Goal: Task Accomplishment & Management: Manage account settings

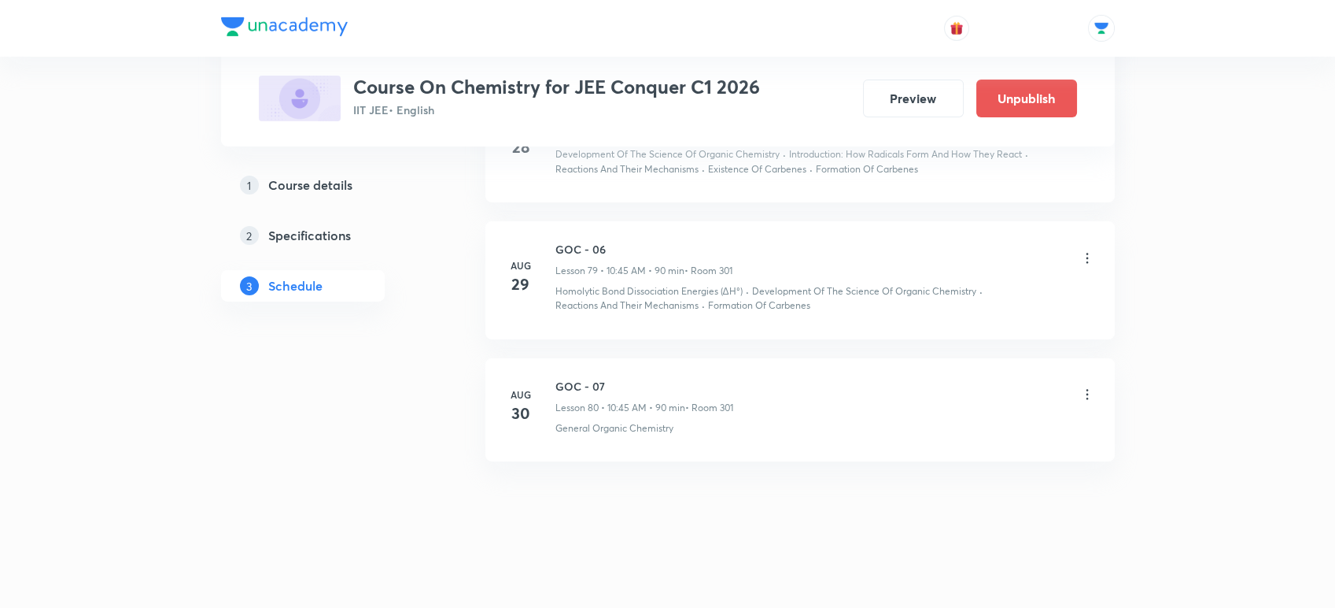
click at [1084, 386] on icon at bounding box center [1088, 394] width 16 height 16
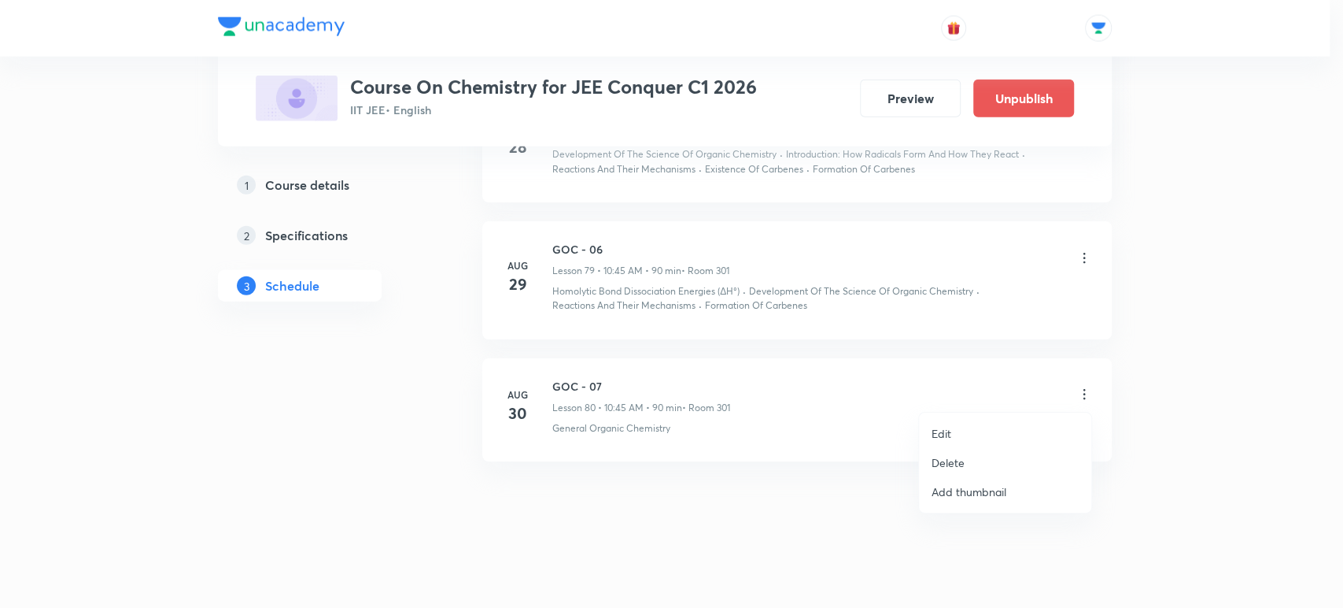
click at [932, 460] on p "Delete" at bounding box center [948, 462] width 33 height 17
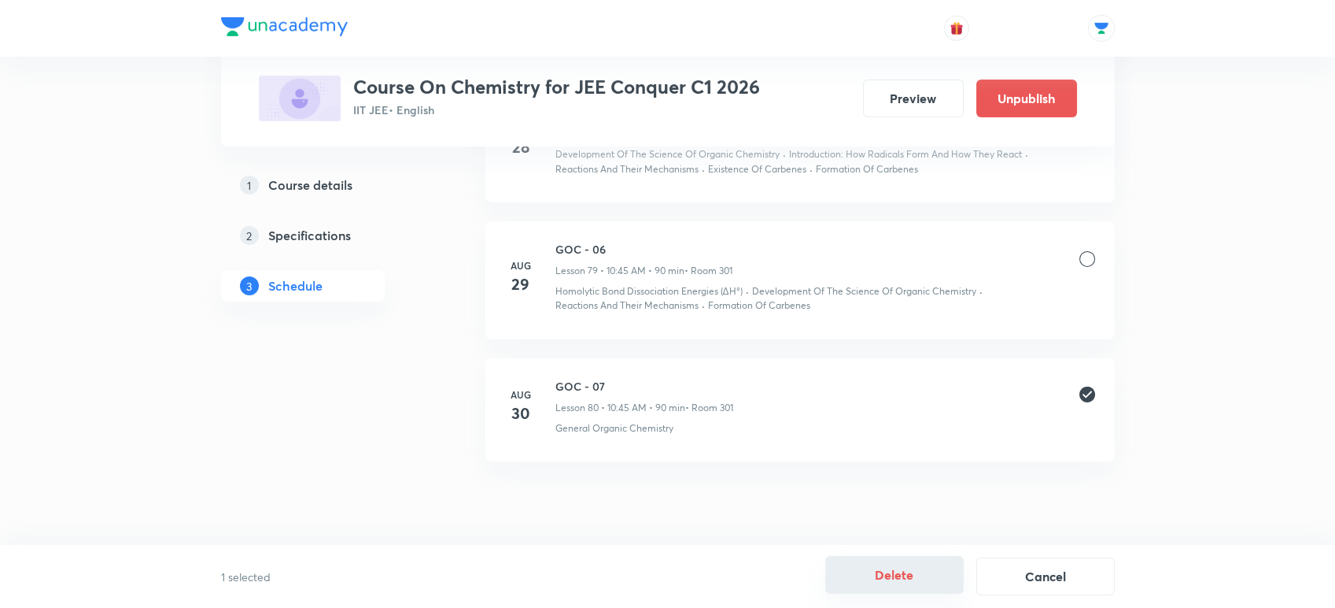
click at [854, 583] on button "Delete" at bounding box center [895, 575] width 139 height 38
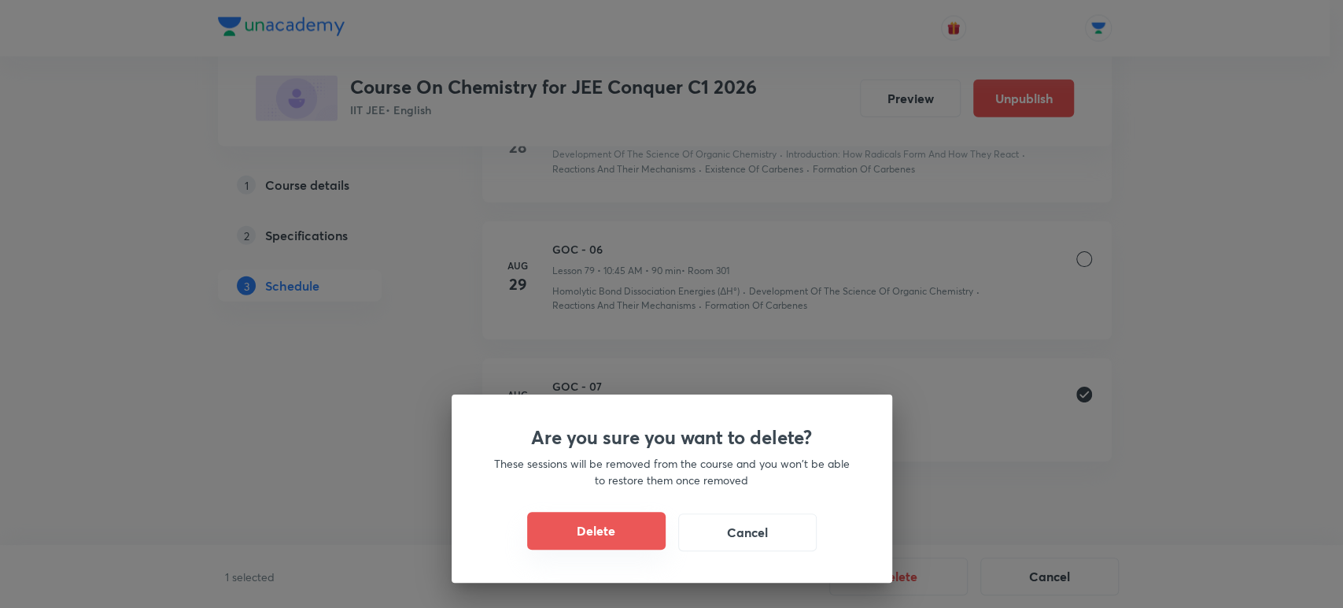
click at [571, 525] on button "Delete" at bounding box center [596, 531] width 139 height 38
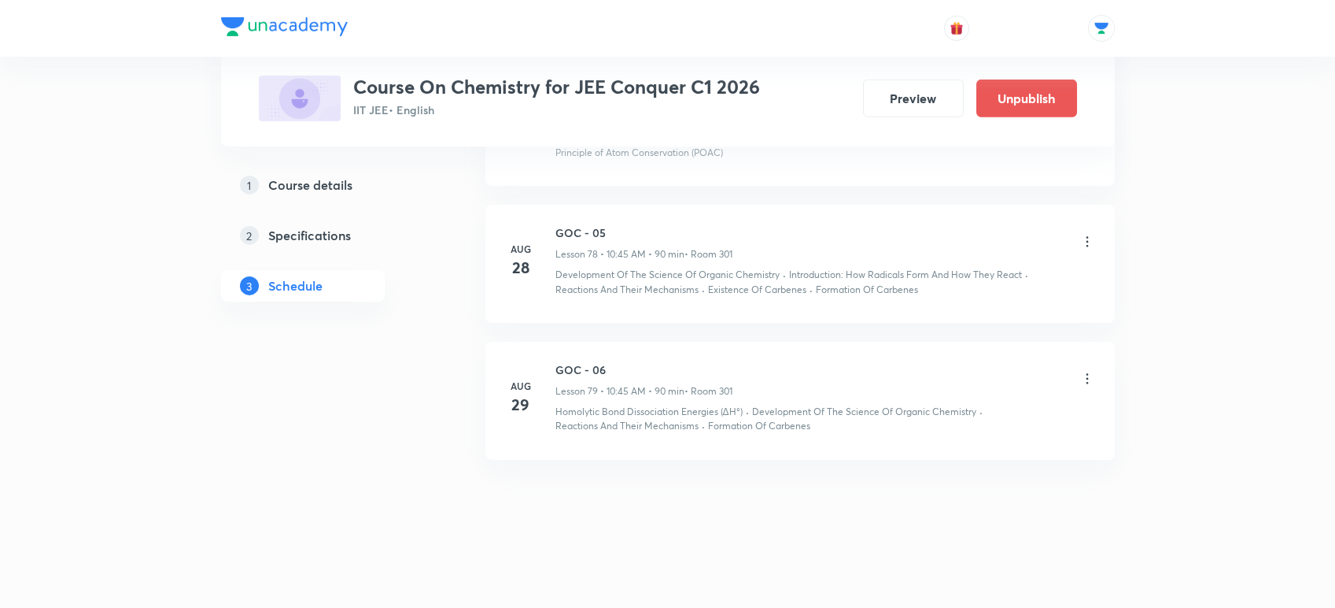
scroll to position [10392, 0]
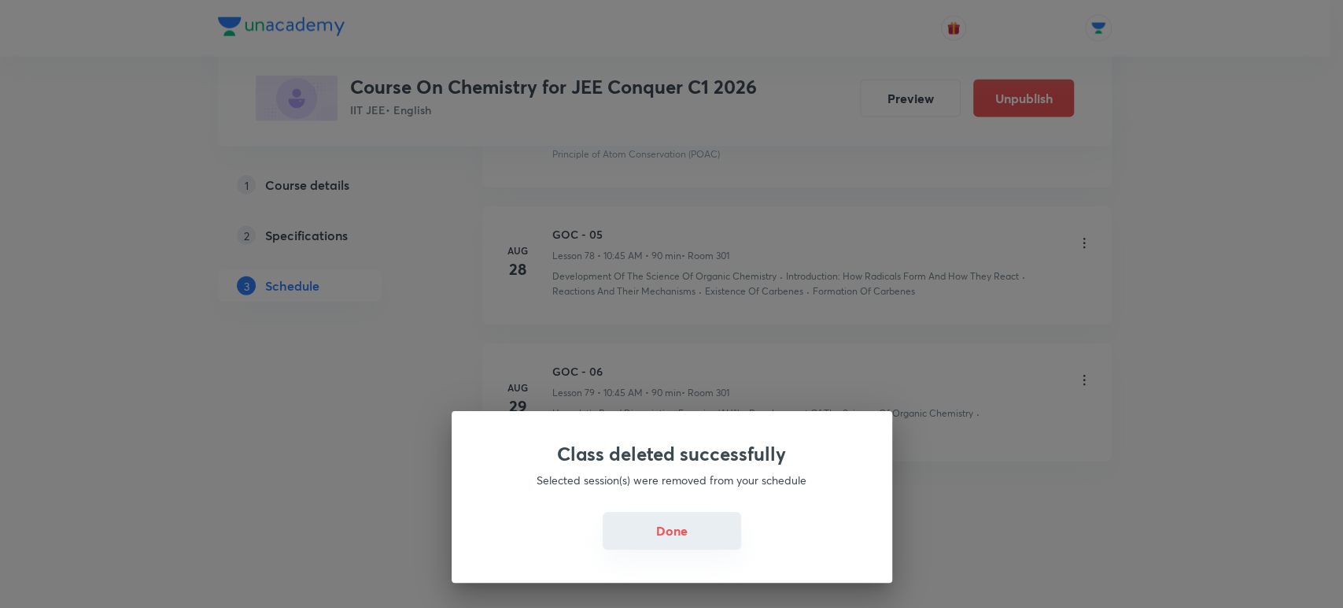
click at [630, 525] on button "Done" at bounding box center [672, 531] width 139 height 38
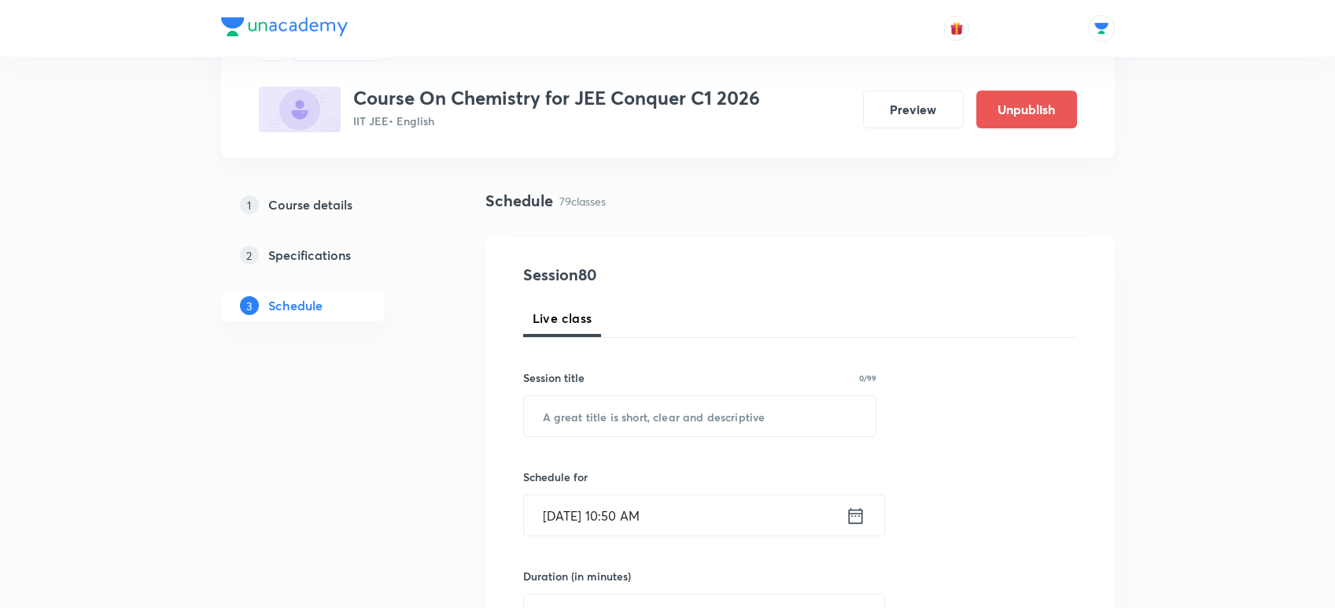
scroll to position [79, 0]
click at [630, 428] on input "text" at bounding box center [700, 414] width 353 height 40
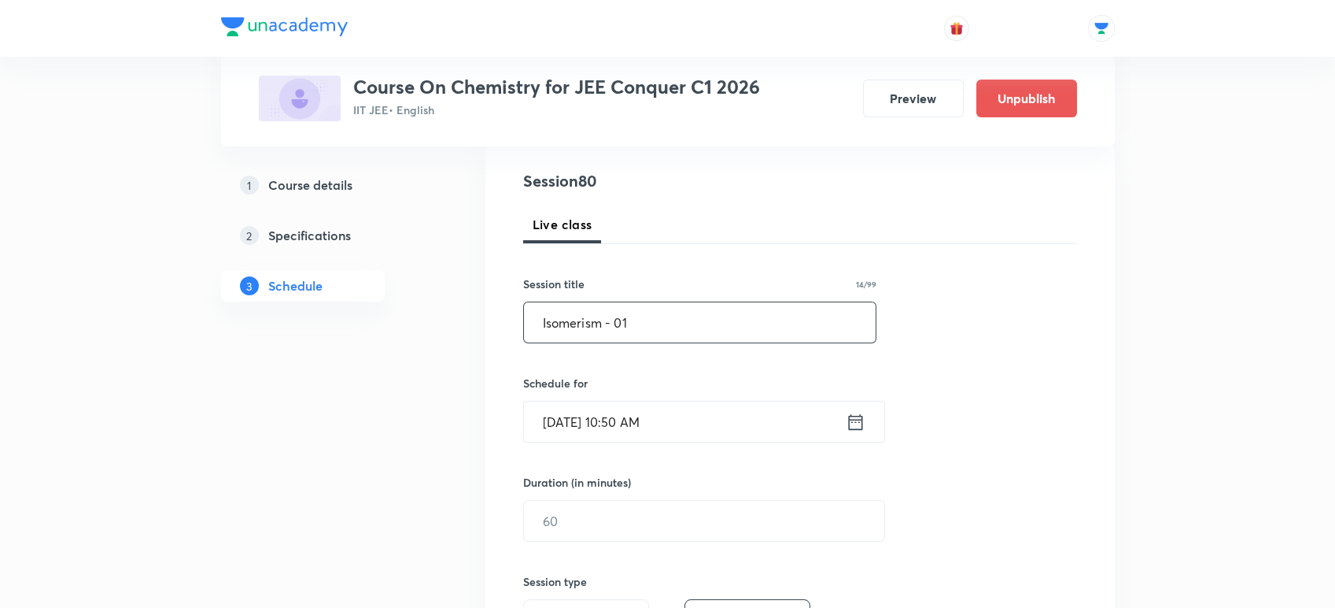
scroll to position [268, 0]
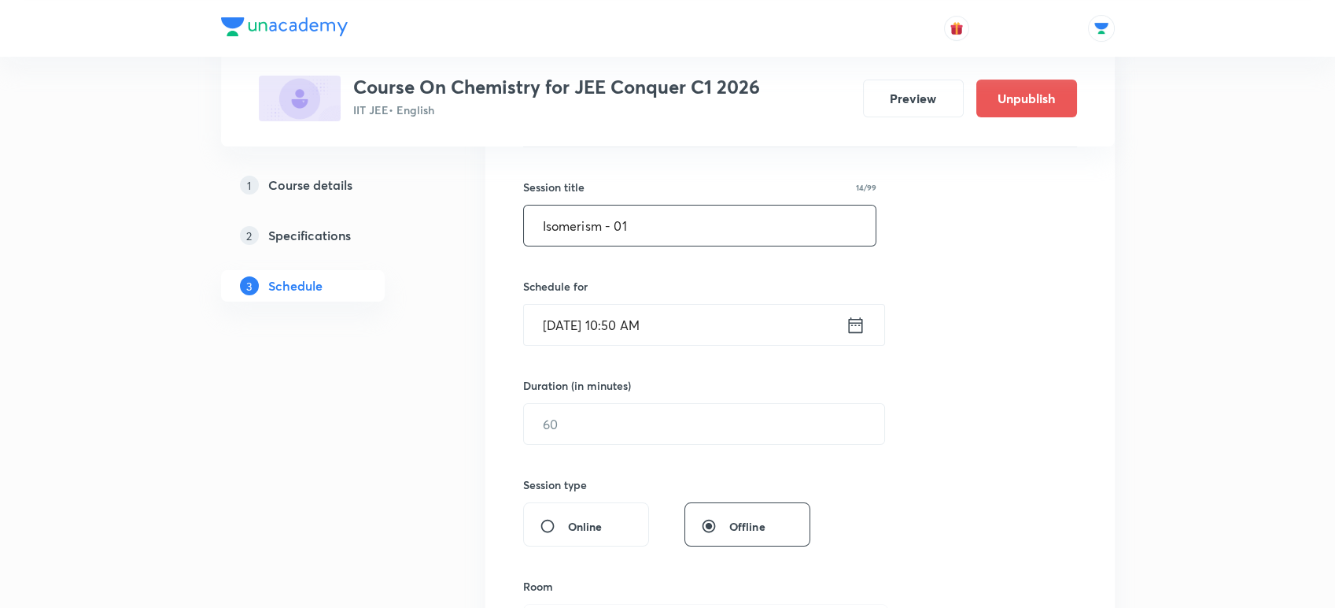
type input "Isomerism - 01"
click at [857, 322] on icon at bounding box center [856, 325] width 20 height 22
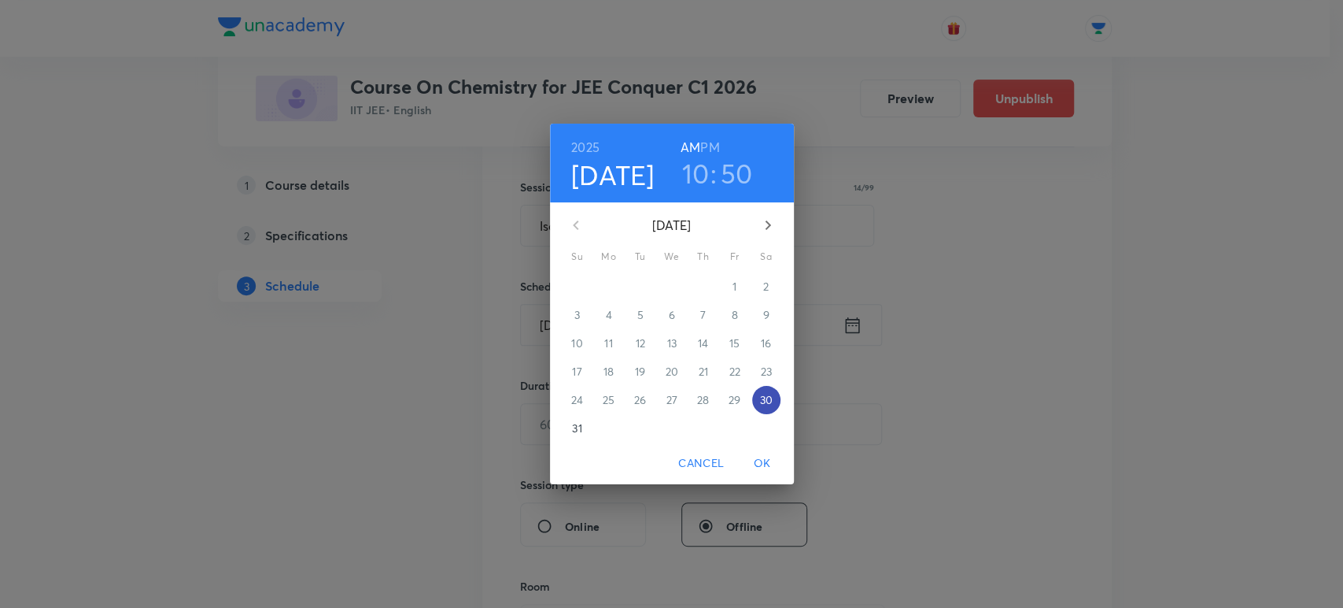
click at [769, 395] on p "30" at bounding box center [765, 400] width 13 height 16
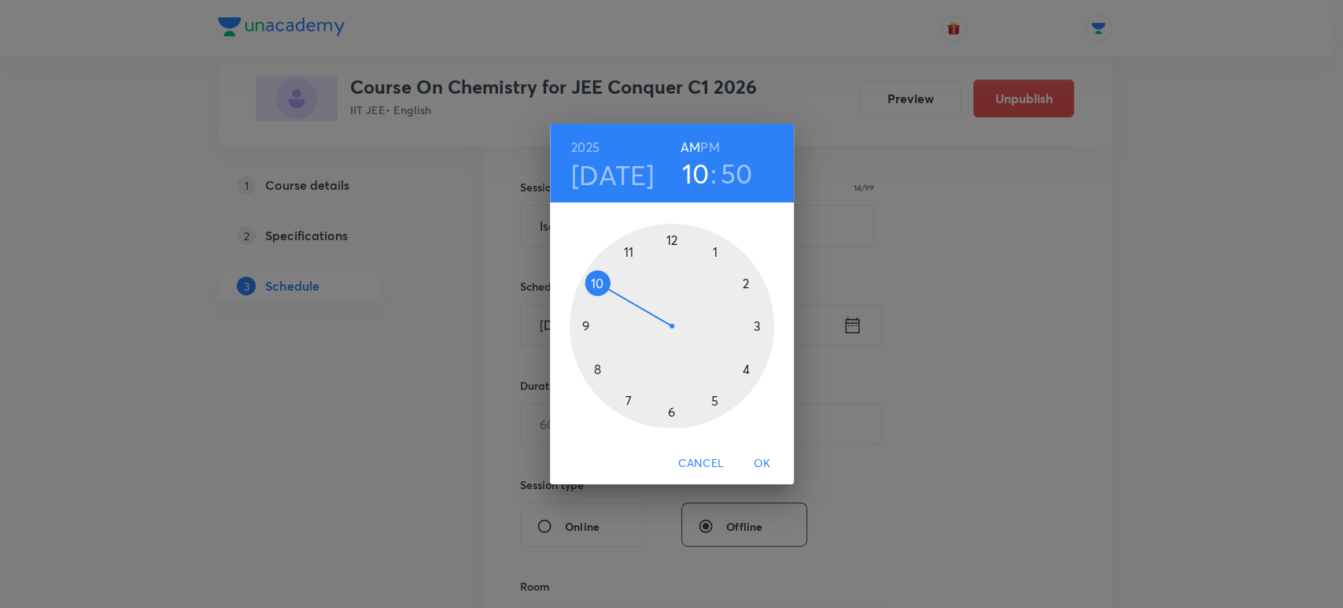
click at [600, 278] on div at bounding box center [672, 325] width 205 height 205
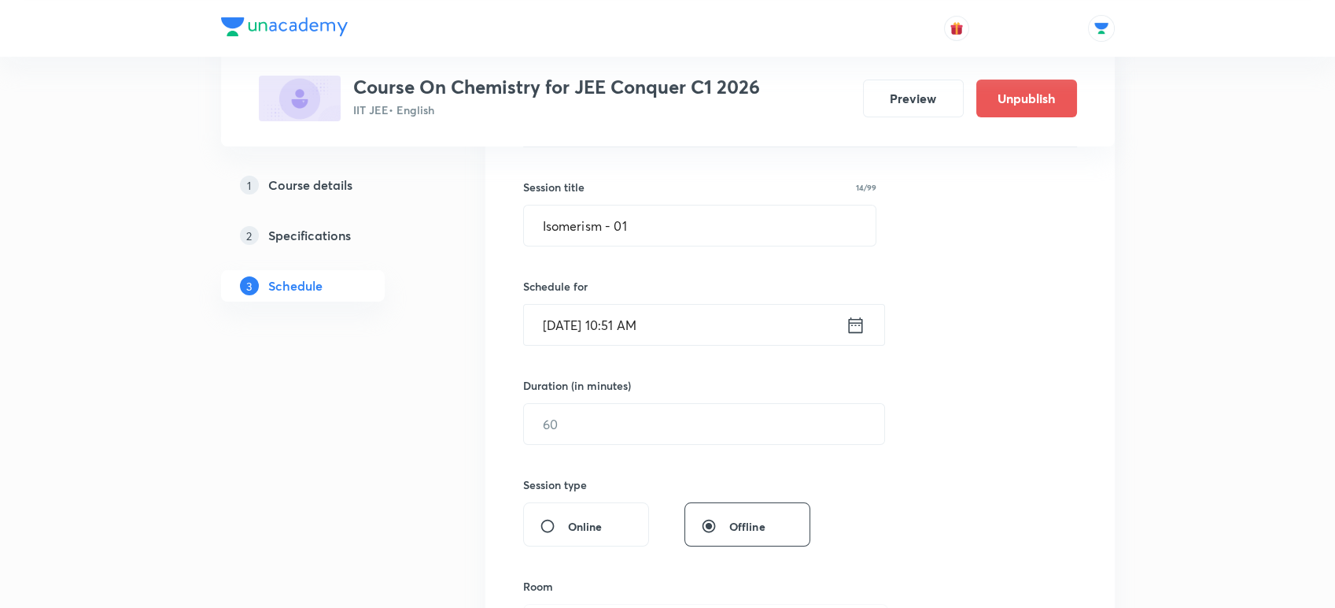
click at [853, 324] on icon at bounding box center [856, 325] width 20 height 22
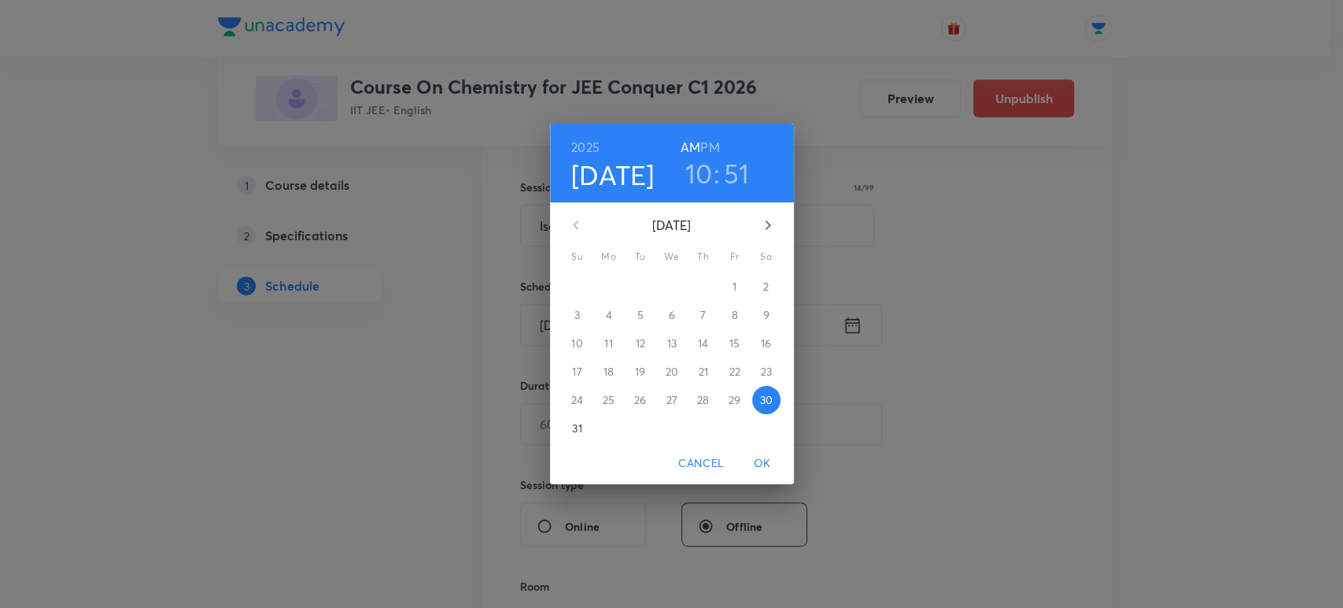
click at [727, 172] on h3 "51" at bounding box center [737, 173] width 26 height 33
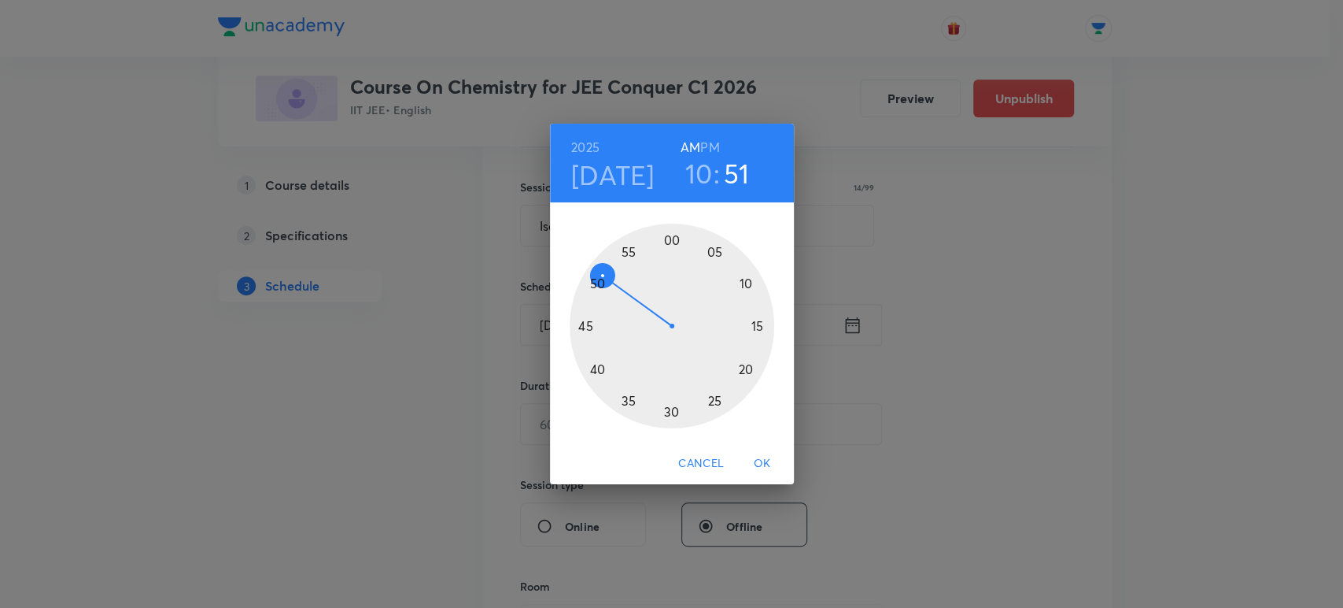
click at [629, 253] on div at bounding box center [672, 325] width 205 height 205
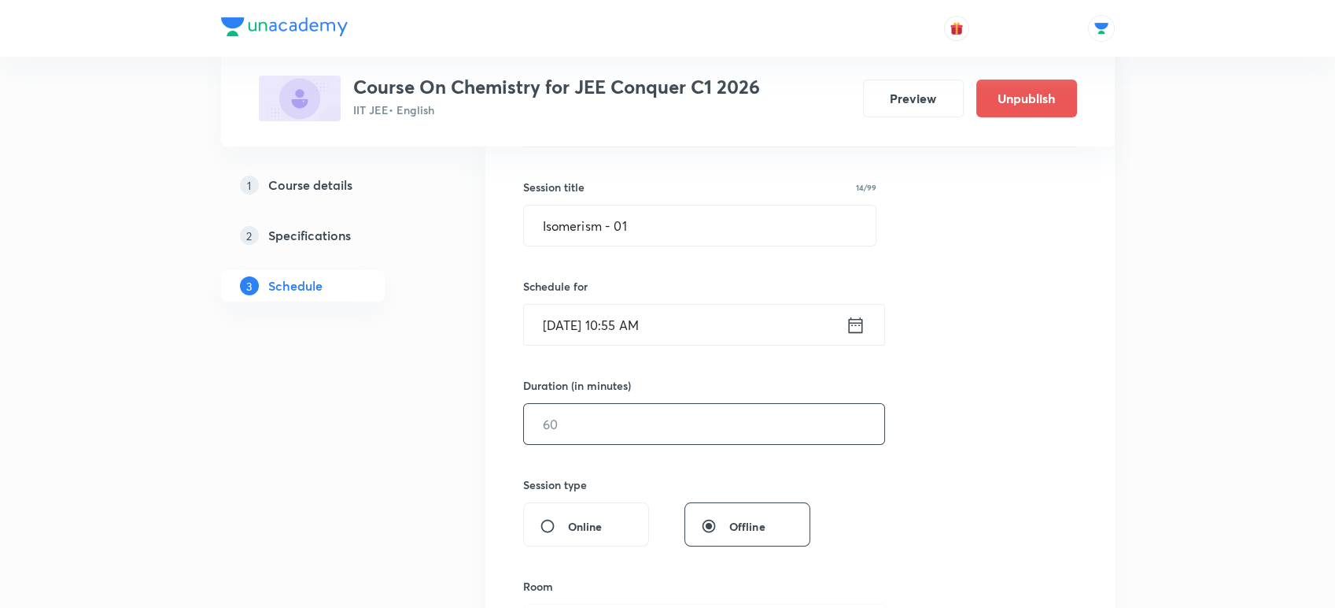
click at [550, 415] on input "text" at bounding box center [704, 424] width 360 height 40
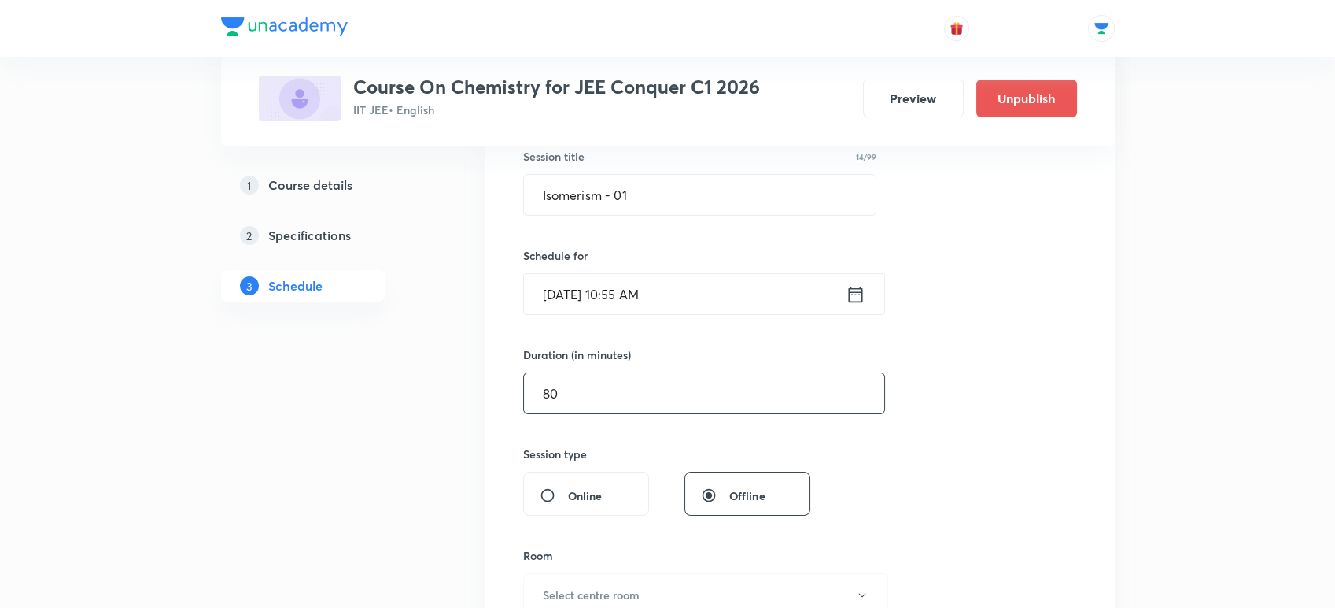
scroll to position [519, 0]
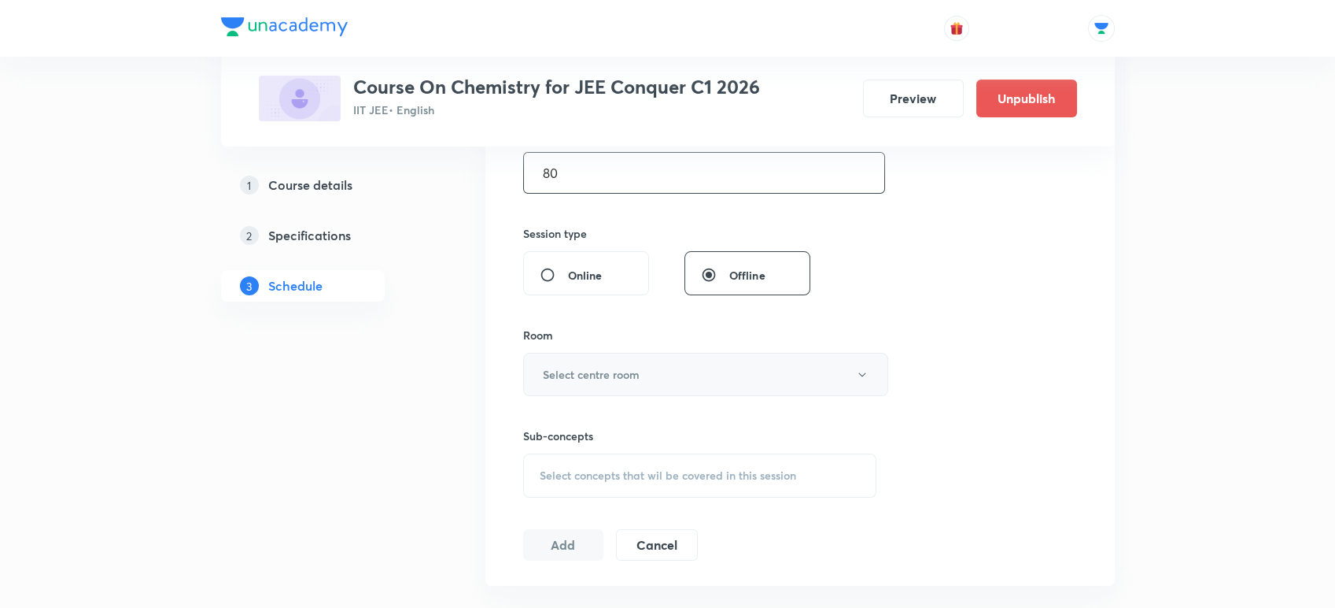
type input "80"
click at [594, 360] on button "Select centre room" at bounding box center [705, 374] width 365 height 43
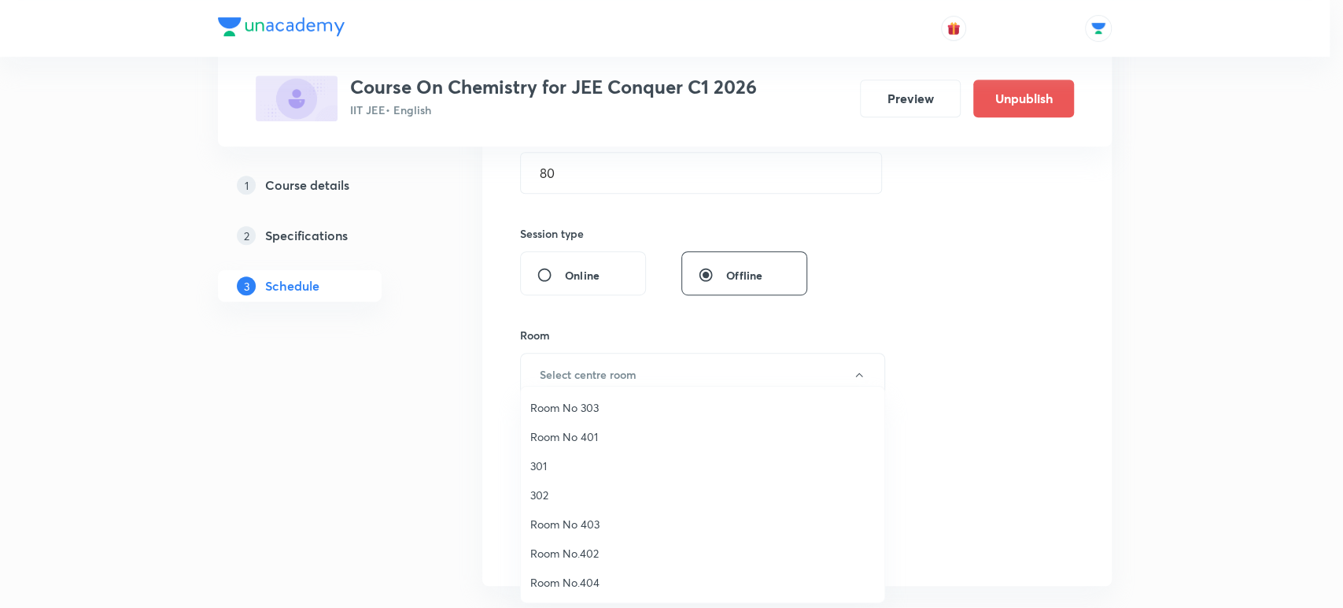
click at [561, 459] on span "301" at bounding box center [702, 465] width 345 height 17
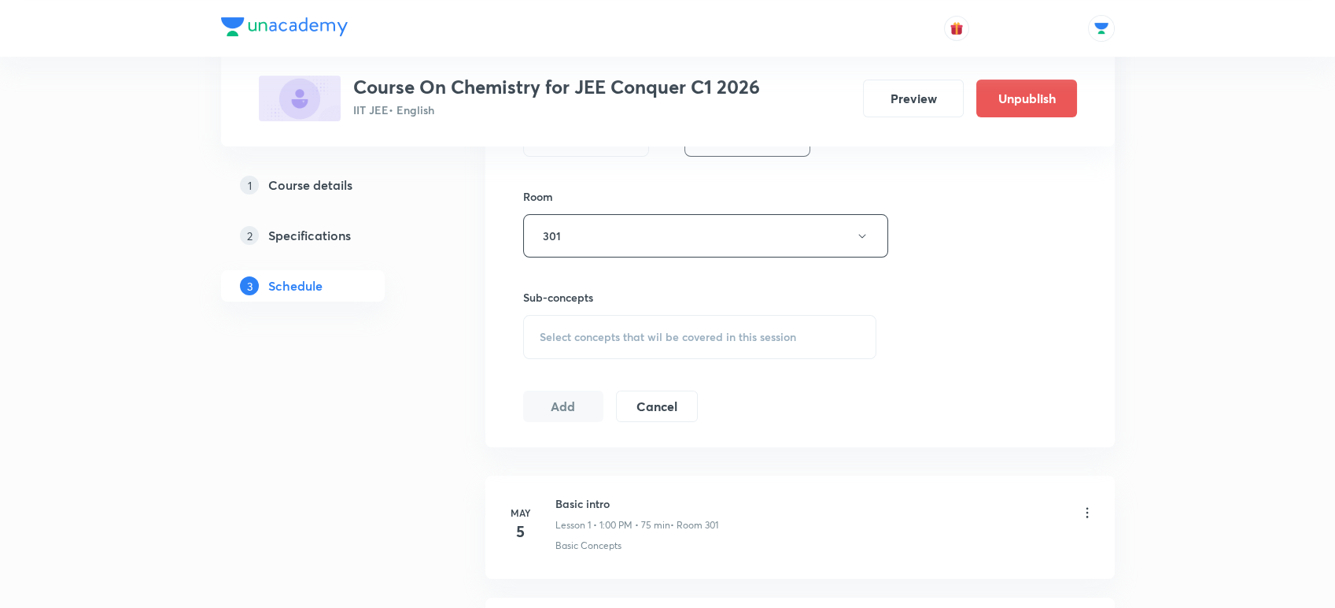
scroll to position [676, 0]
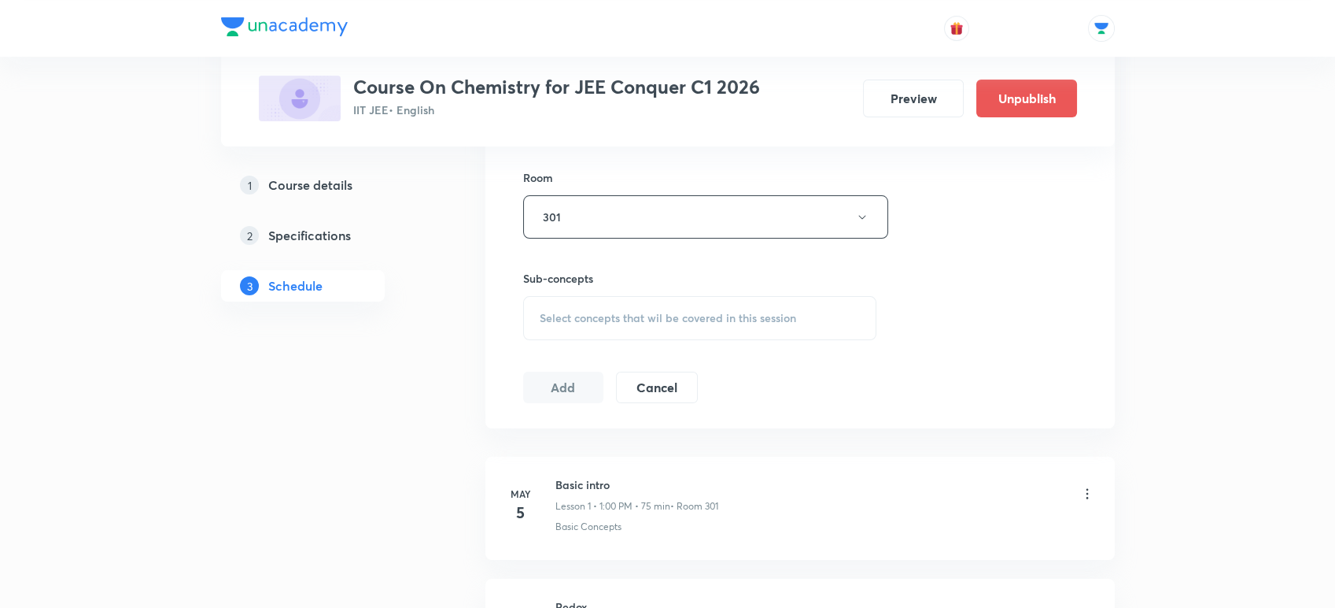
click at [574, 312] on span "Select concepts that wil be covered in this session" at bounding box center [668, 318] width 257 height 13
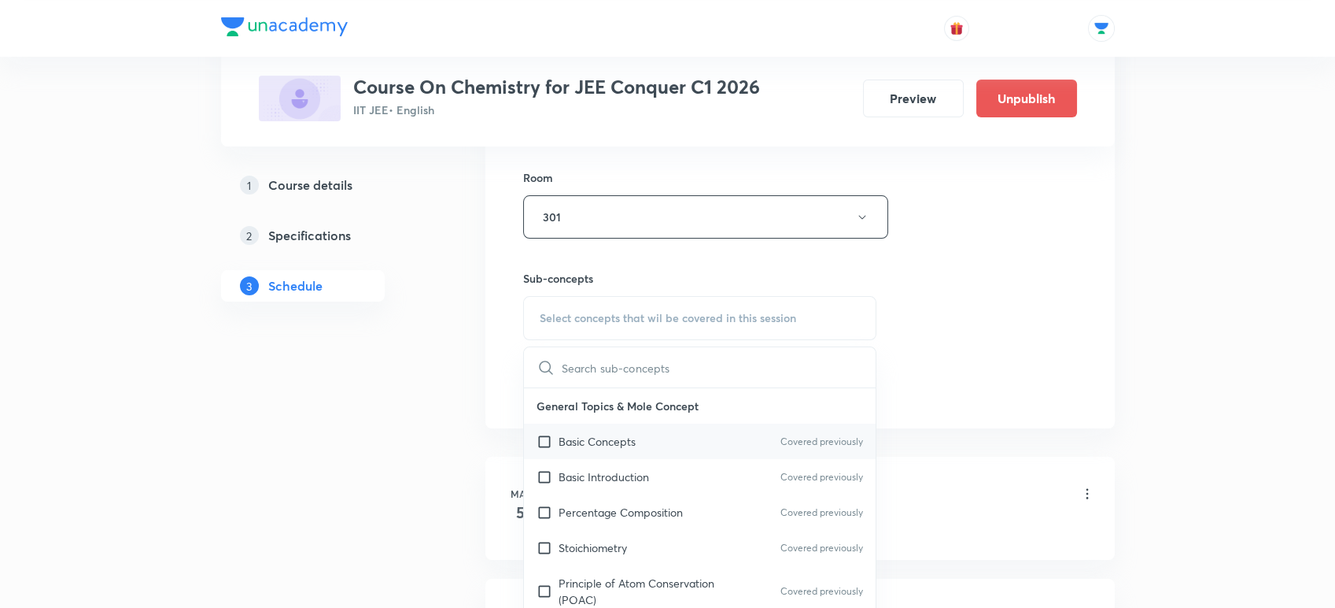
click at [567, 445] on p "Basic Concepts" at bounding box center [597, 441] width 77 height 17
checkbox input "true"
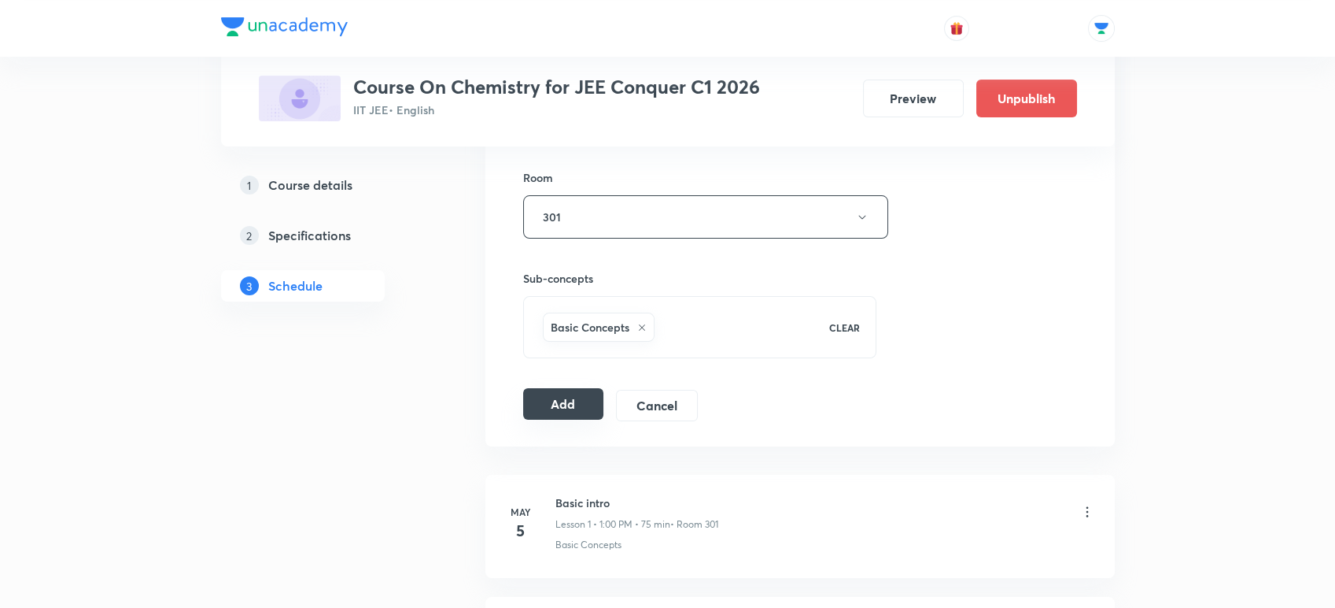
click at [555, 399] on button "Add" at bounding box center [563, 403] width 81 height 31
